Goal: Register for event/course

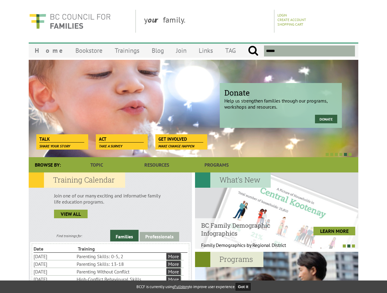
click at [193, 151] on div at bounding box center [186, 154] width 329 height 6
click at [193, 108] on div "Donate Help us strengthen families through our programs, workshops and resource…" at bounding box center [193, 108] width 329 height 98
click at [187, 154] on div at bounding box center [186, 154] width 329 height 6
click at [124, 236] on link "Families" at bounding box center [124, 236] width 28 height 12
click at [159, 236] on link "Professionals" at bounding box center [159, 236] width 39 height 9
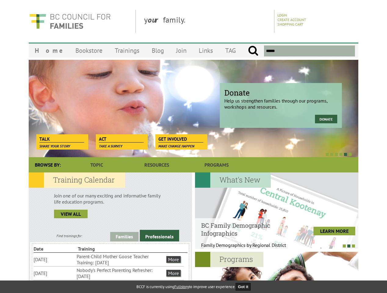
click at [109, 273] on li "Nobody's Perfect Parenting Refresher: [DATE]" at bounding box center [121, 272] width 88 height 13
click at [276, 211] on div at bounding box center [276, 210] width 163 height 76
click at [273, 246] on div at bounding box center [273, 246] width 163 height 6
click at [276, 272] on div at bounding box center [276, 290] width 163 height 76
click at [245, 286] on button "Got it" at bounding box center [243, 287] width 15 height 8
